Goal: Navigation & Orientation: Find specific page/section

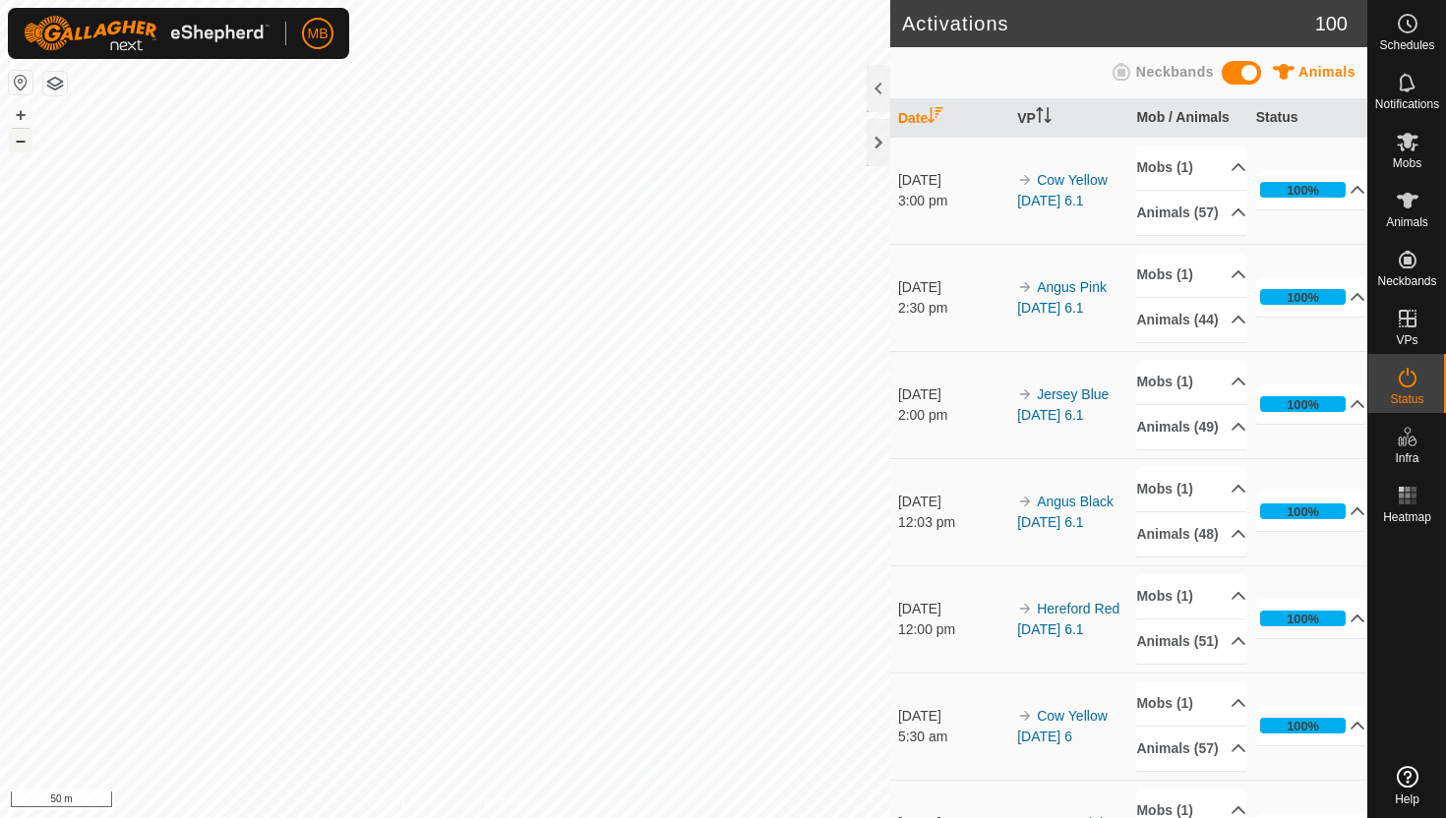
click at [23, 147] on button "–" at bounding box center [21, 141] width 24 height 24
click at [17, 114] on button "+" at bounding box center [21, 115] width 24 height 24
